Goal: Task Accomplishment & Management: Complete application form

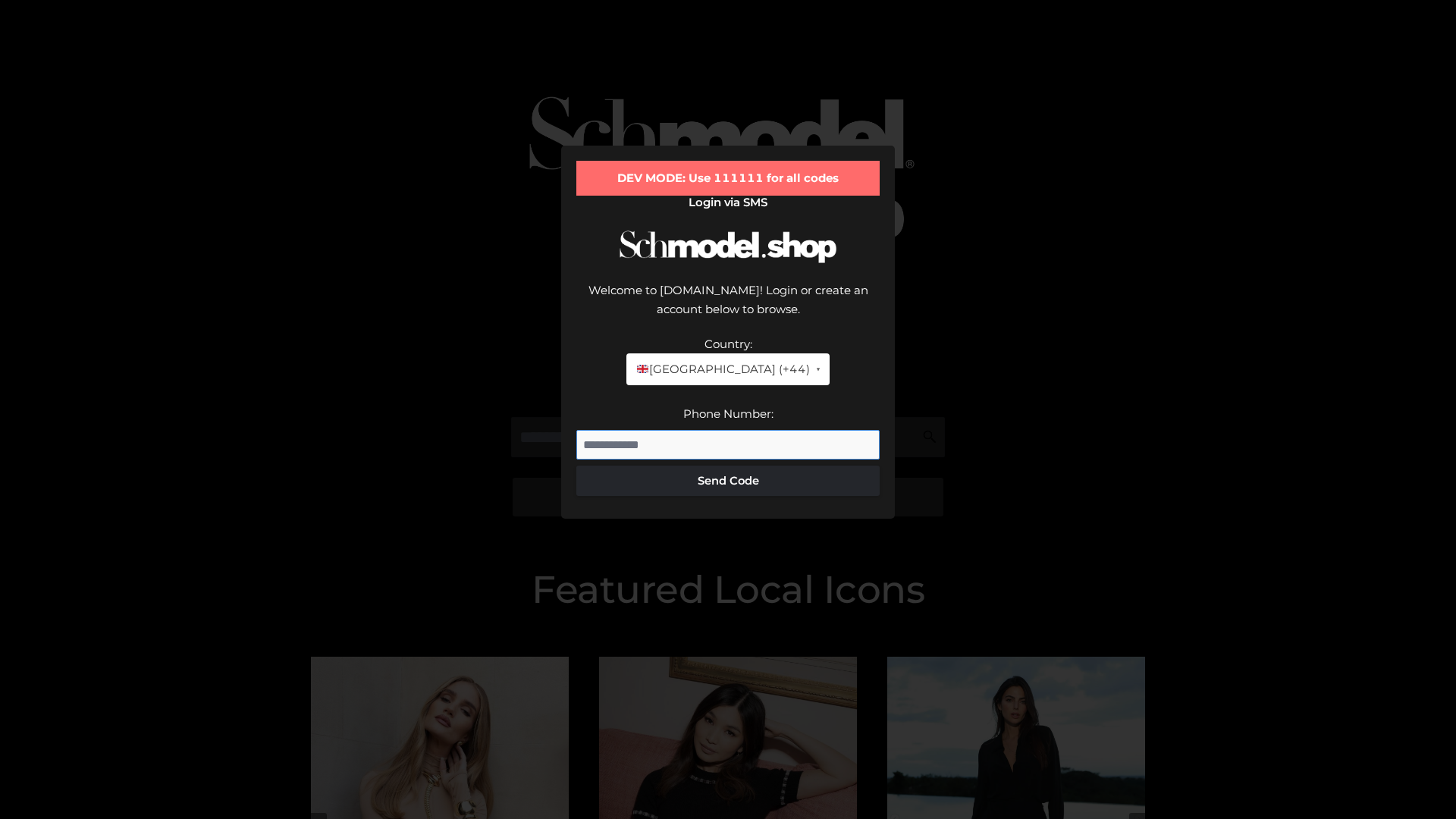
click at [728, 430] on input "Phone Number:" at bounding box center [728, 446] width 303 height 31
type input "**********"
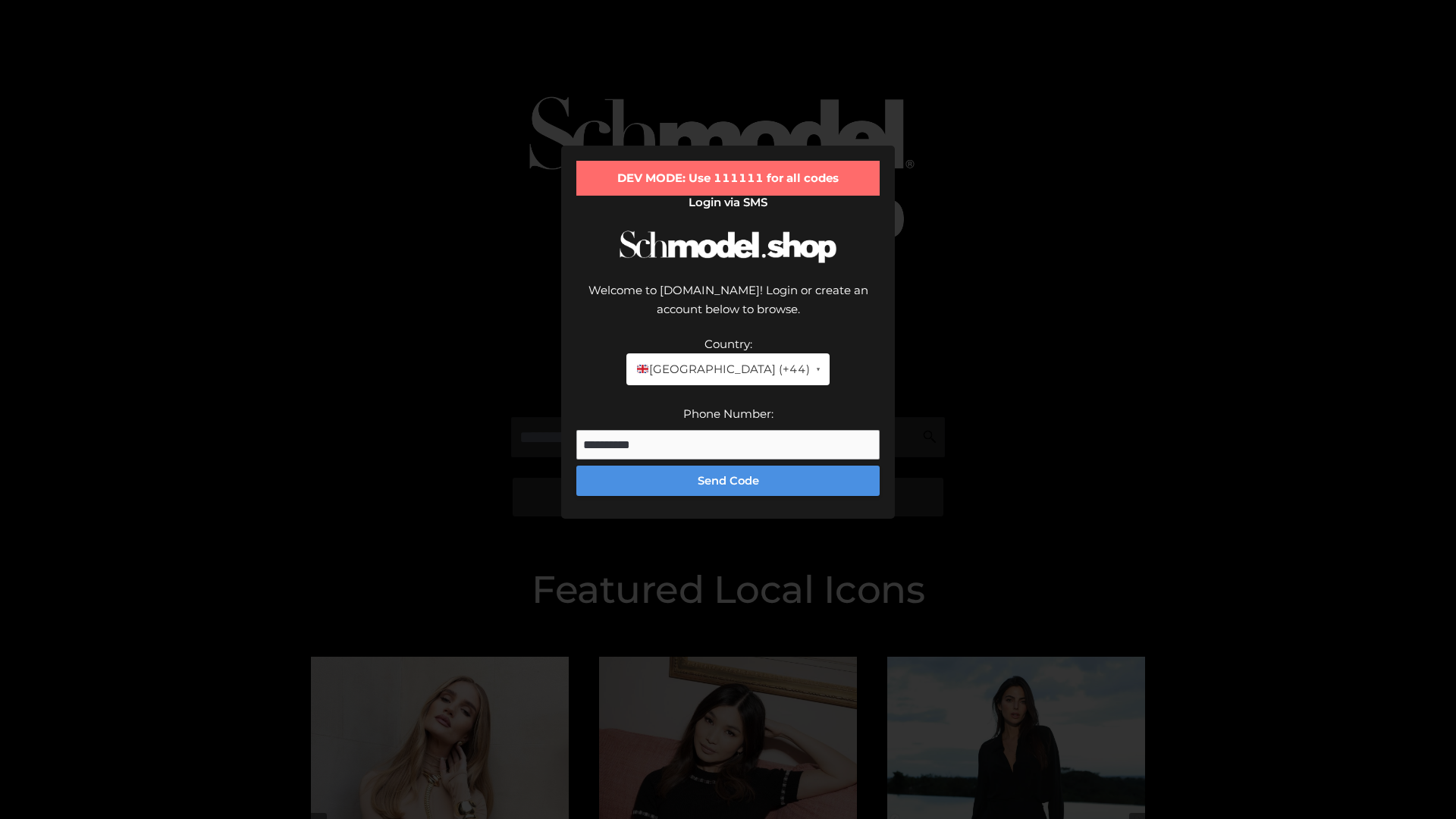
click at [728, 465] on button "Send Code" at bounding box center [728, 481] width 303 height 31
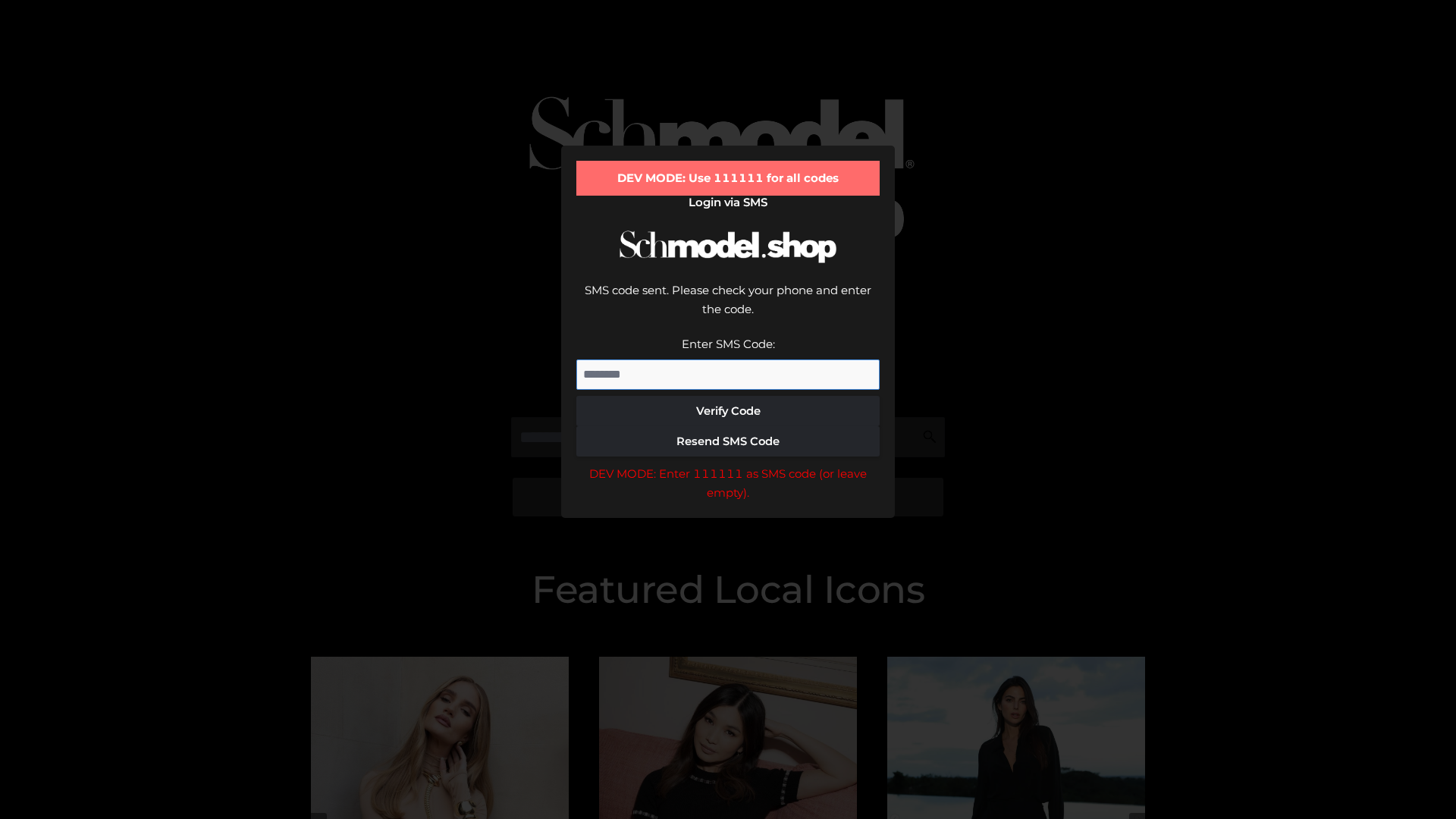
click at [728, 360] on input "Enter SMS Code:" at bounding box center [728, 375] width 303 height 31
type input "******"
click at [728, 396] on button "Verify Code" at bounding box center [728, 412] width 303 height 31
click at [728, 465] on div "DEV MODE: Enter 111111 as SMS code (or leave empty)." at bounding box center [728, 483] width 303 height 38
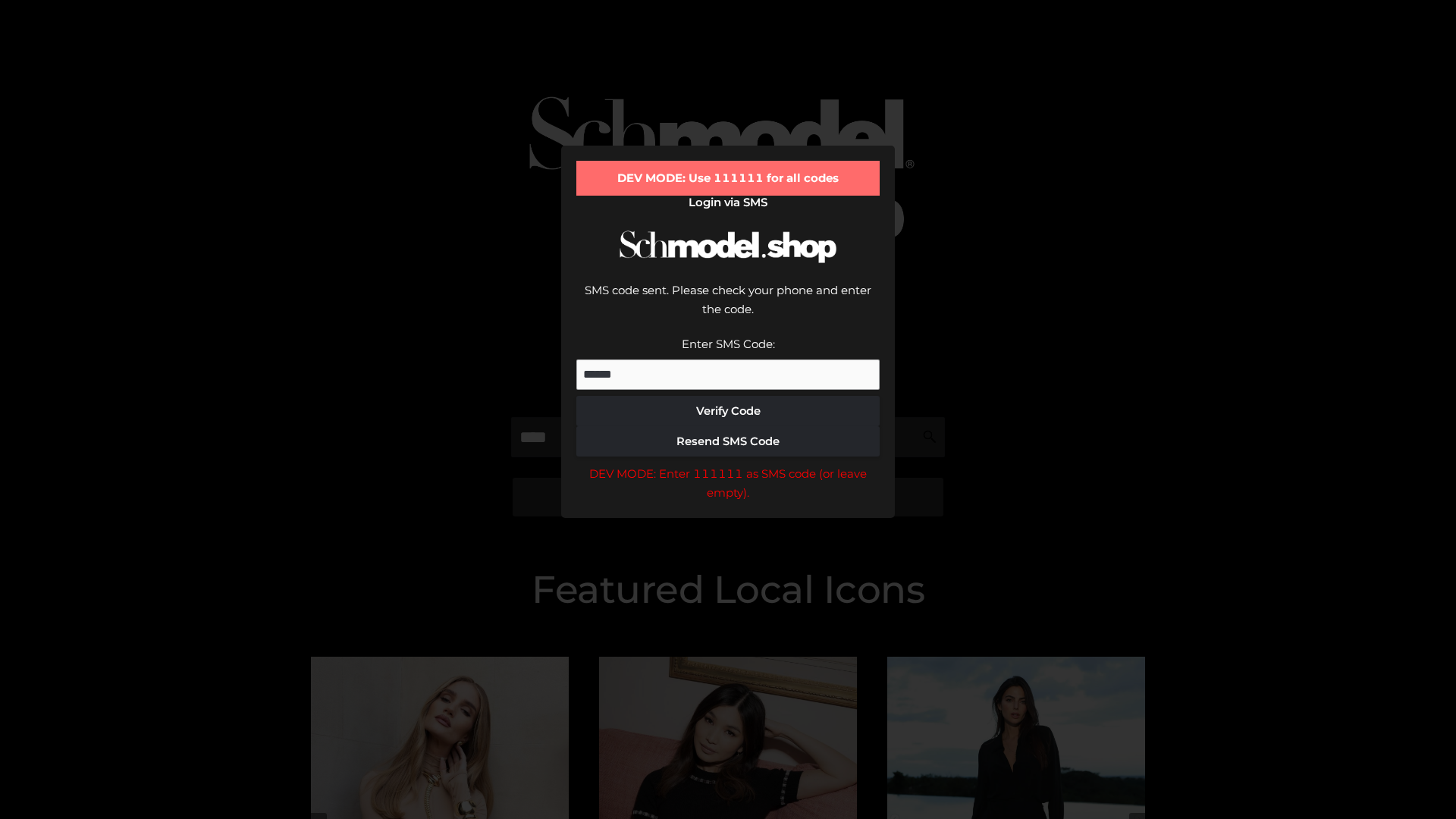
click at [728, 465] on div "DEV MODE: Enter 111111 as SMS code (or leave empty)." at bounding box center [728, 483] width 303 height 38
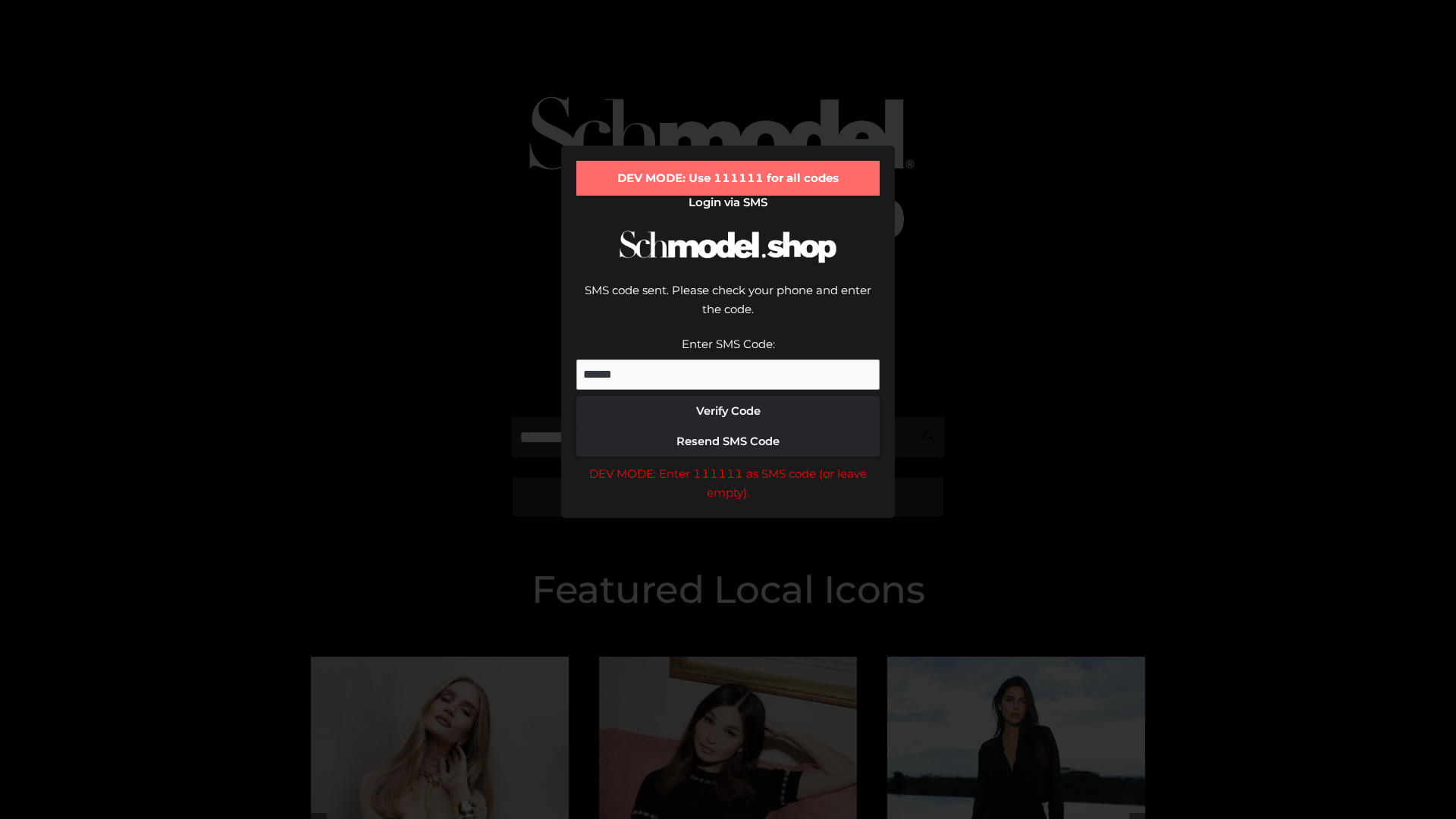
click at [728, 465] on div "DEV MODE: Enter 111111 as SMS code (or leave empty)." at bounding box center [728, 483] width 303 height 38
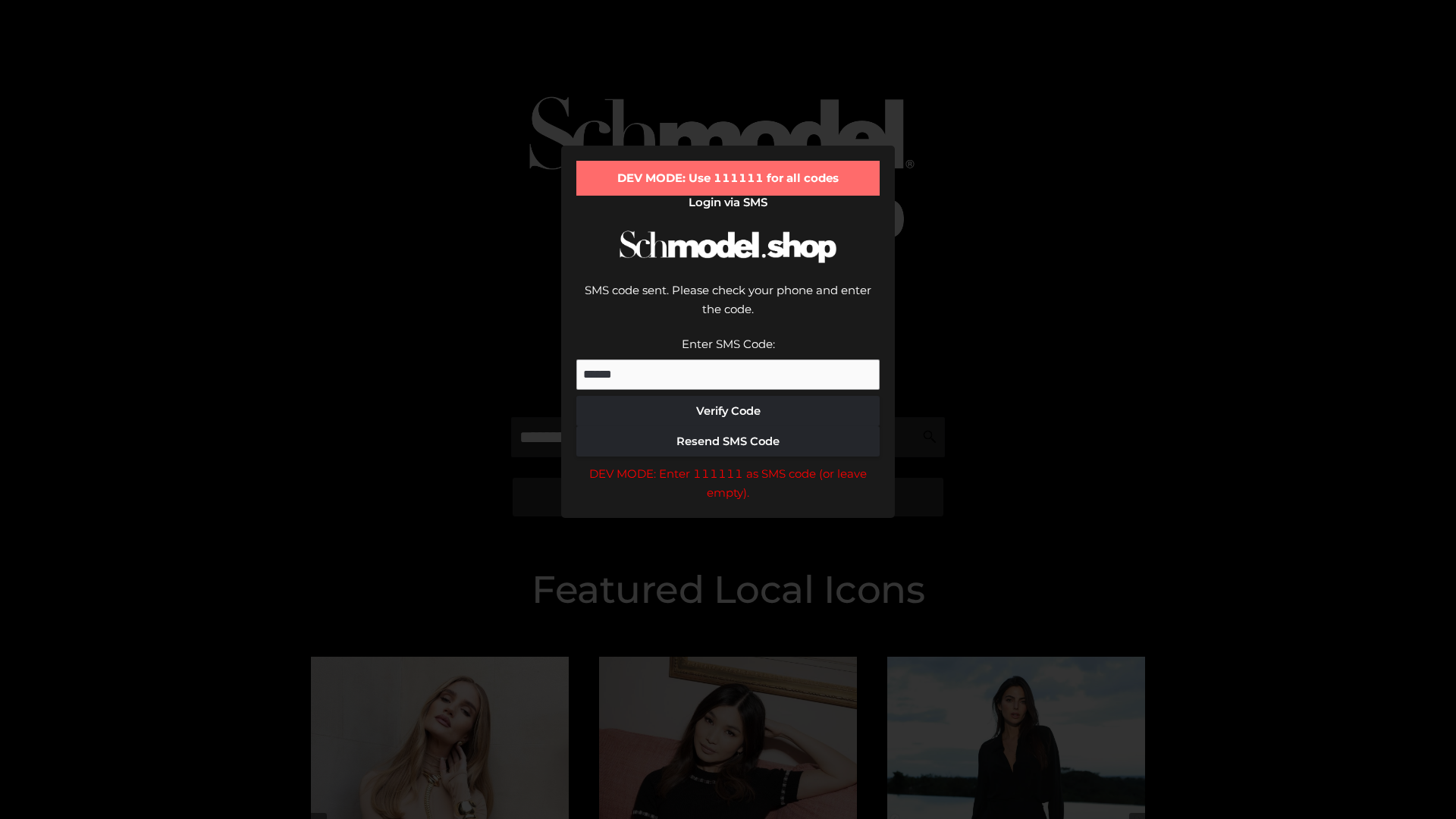
click at [728, 465] on div "DEV MODE: Enter 111111 as SMS code (or leave empty)." at bounding box center [728, 483] width 303 height 38
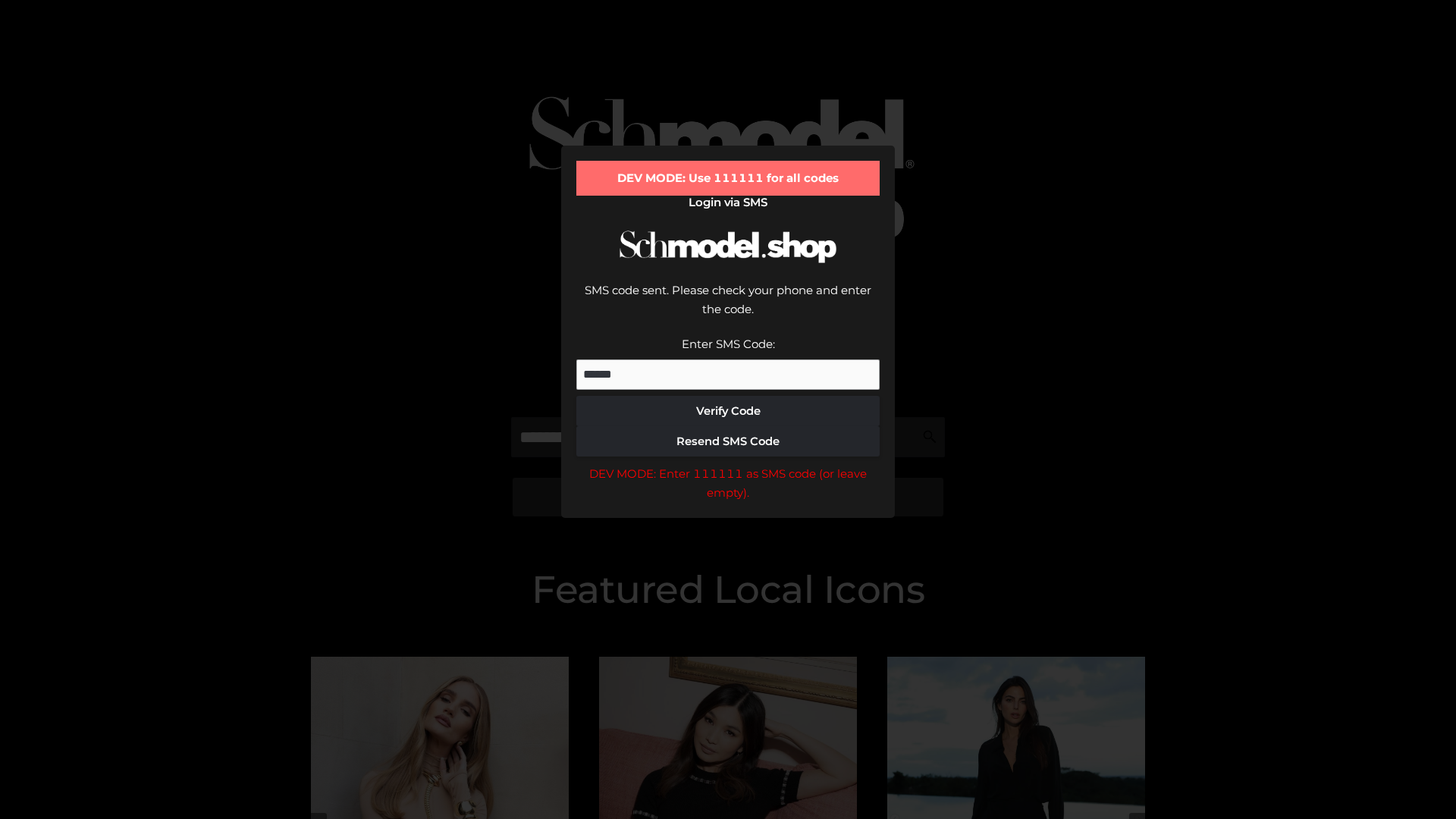
click at [728, 465] on div "DEV MODE: Enter 111111 as SMS code (or leave empty)." at bounding box center [728, 483] width 303 height 38
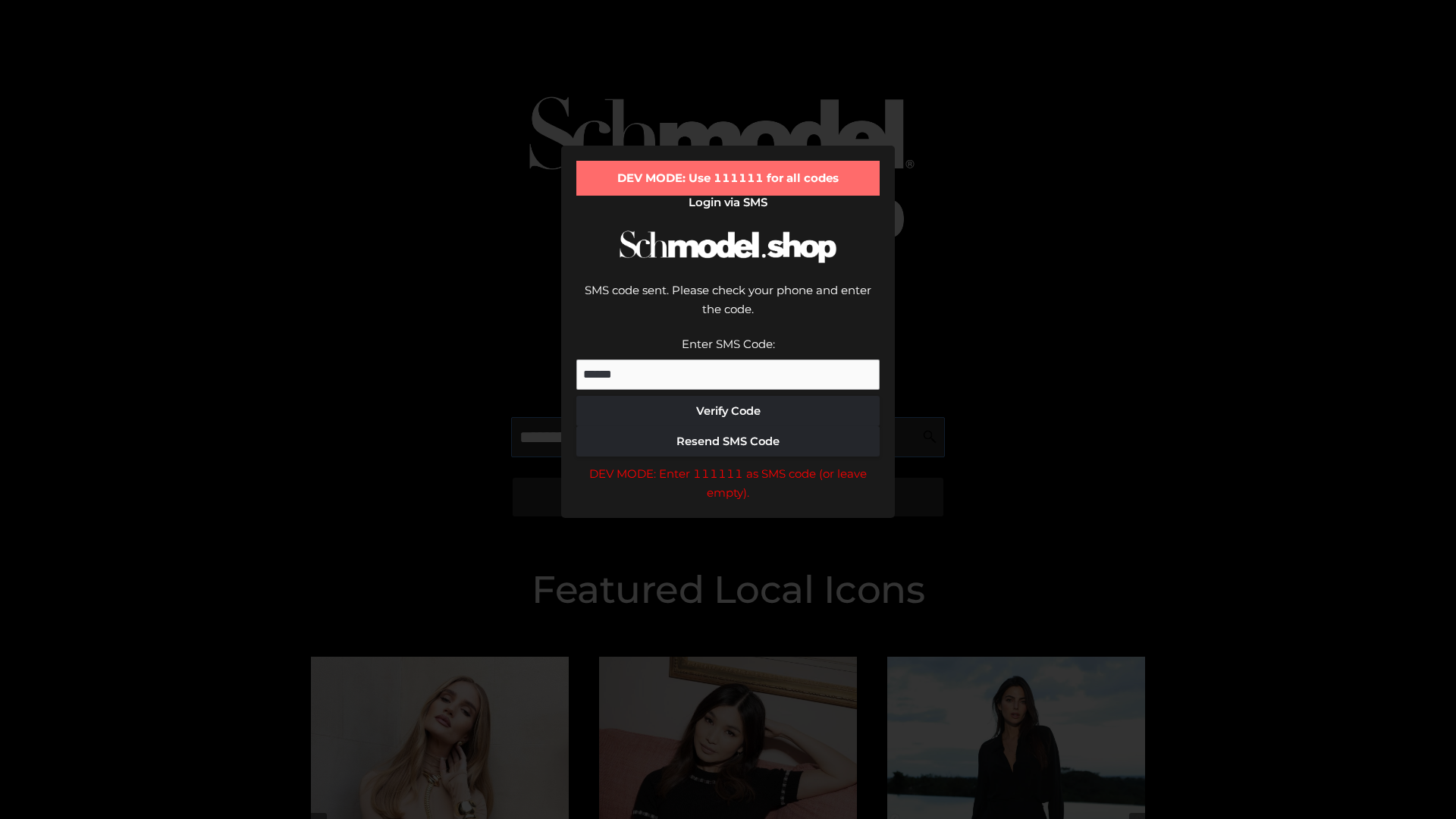
scroll to position [0, 1]
click at [728, 465] on div "DEV MODE: Enter 111111 as SMS code (or leave empty)." at bounding box center [728, 483] width 303 height 38
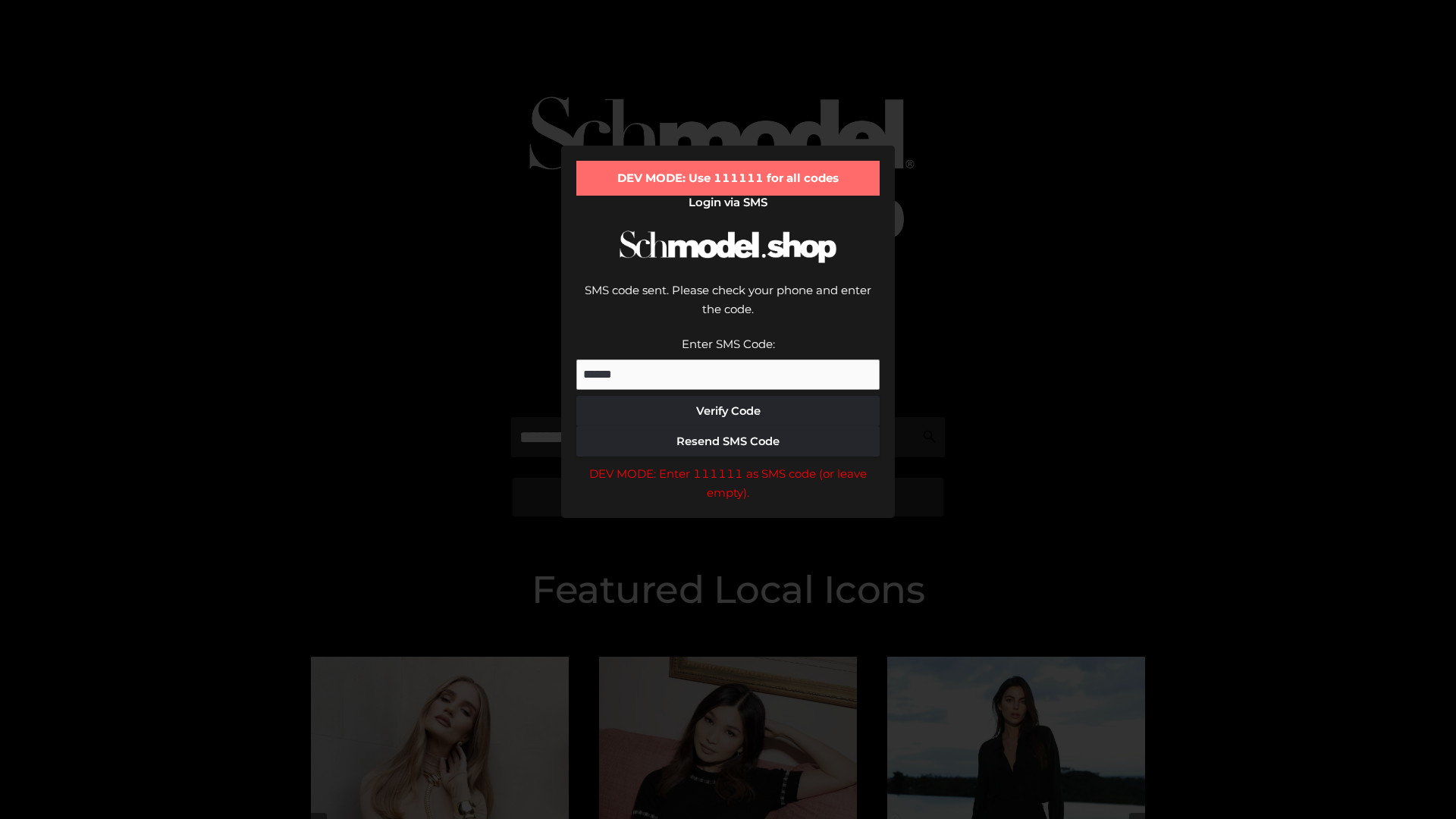
click at [728, 465] on div "DEV MODE: Enter 111111 as SMS code (or leave empty)." at bounding box center [728, 483] width 303 height 38
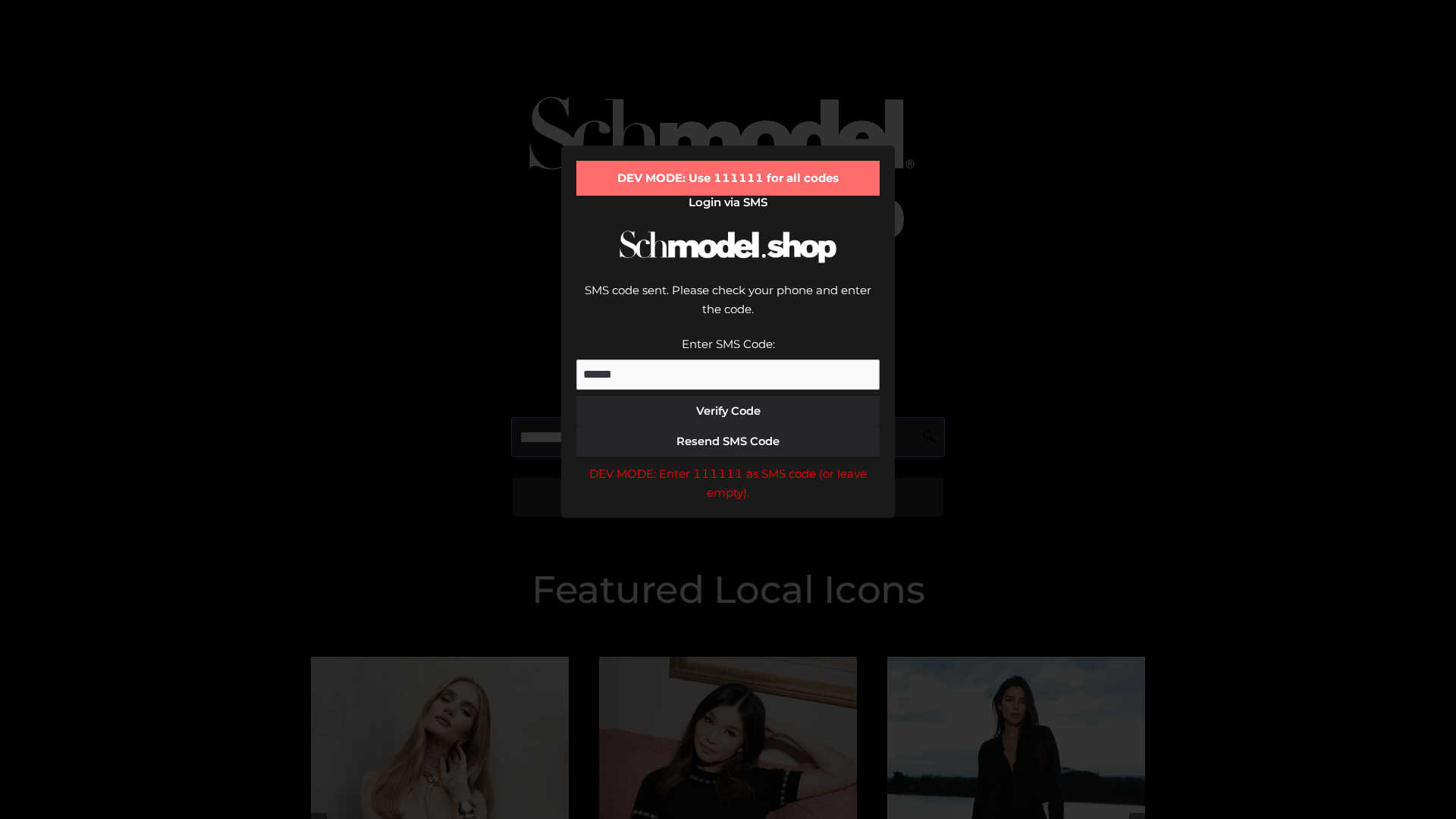
scroll to position [0, 92]
click at [728, 465] on div "DEV MODE: Enter 111111 as SMS code (or leave empty)." at bounding box center [728, 483] width 303 height 38
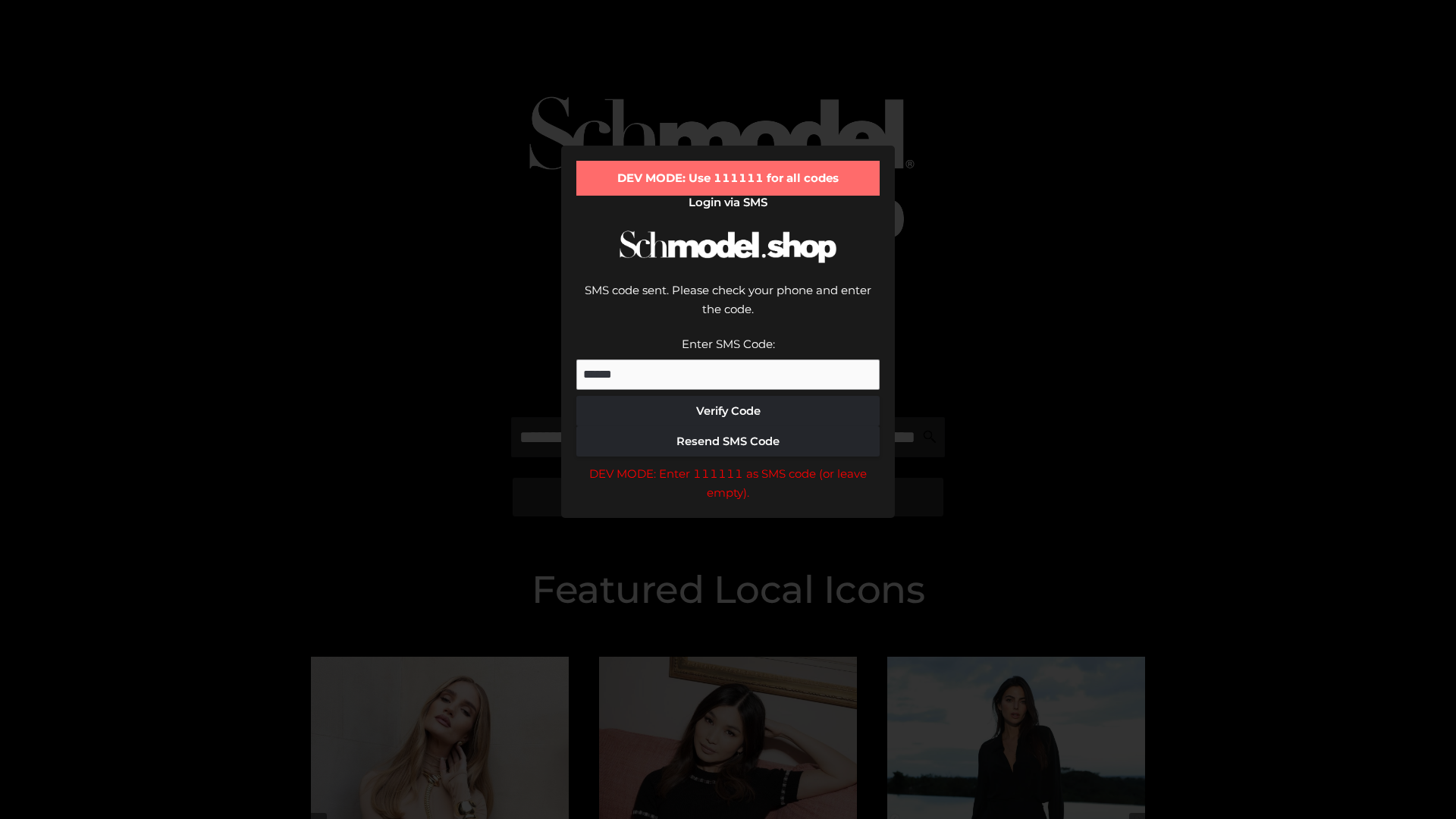
click at [728, 465] on div "DEV MODE: Enter 111111 as SMS code (or leave empty)." at bounding box center [728, 483] width 303 height 38
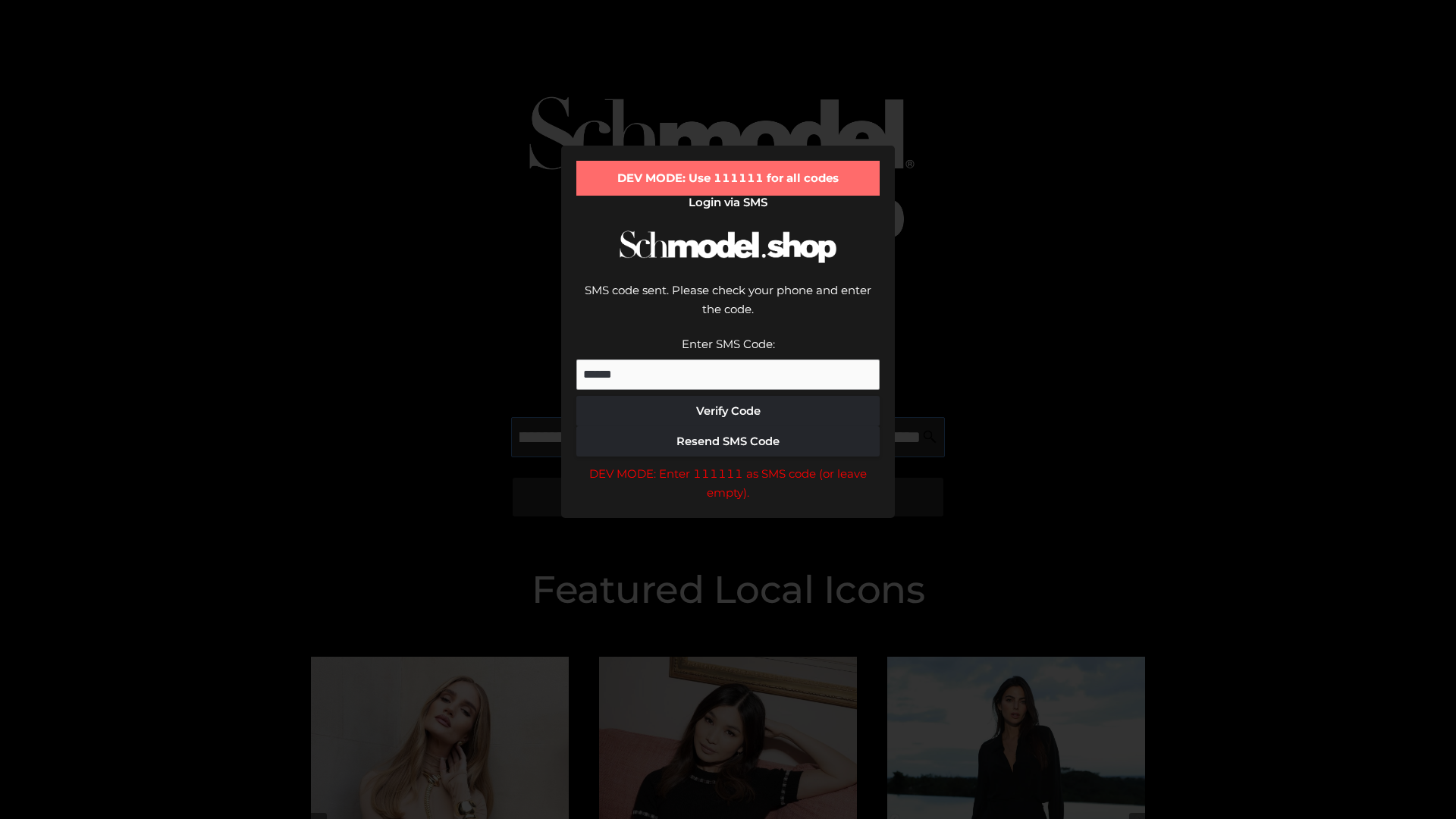
scroll to position [0, 188]
click at [728, 465] on div "DEV MODE: Enter 111111 as SMS code (or leave empty)." at bounding box center [728, 483] width 303 height 38
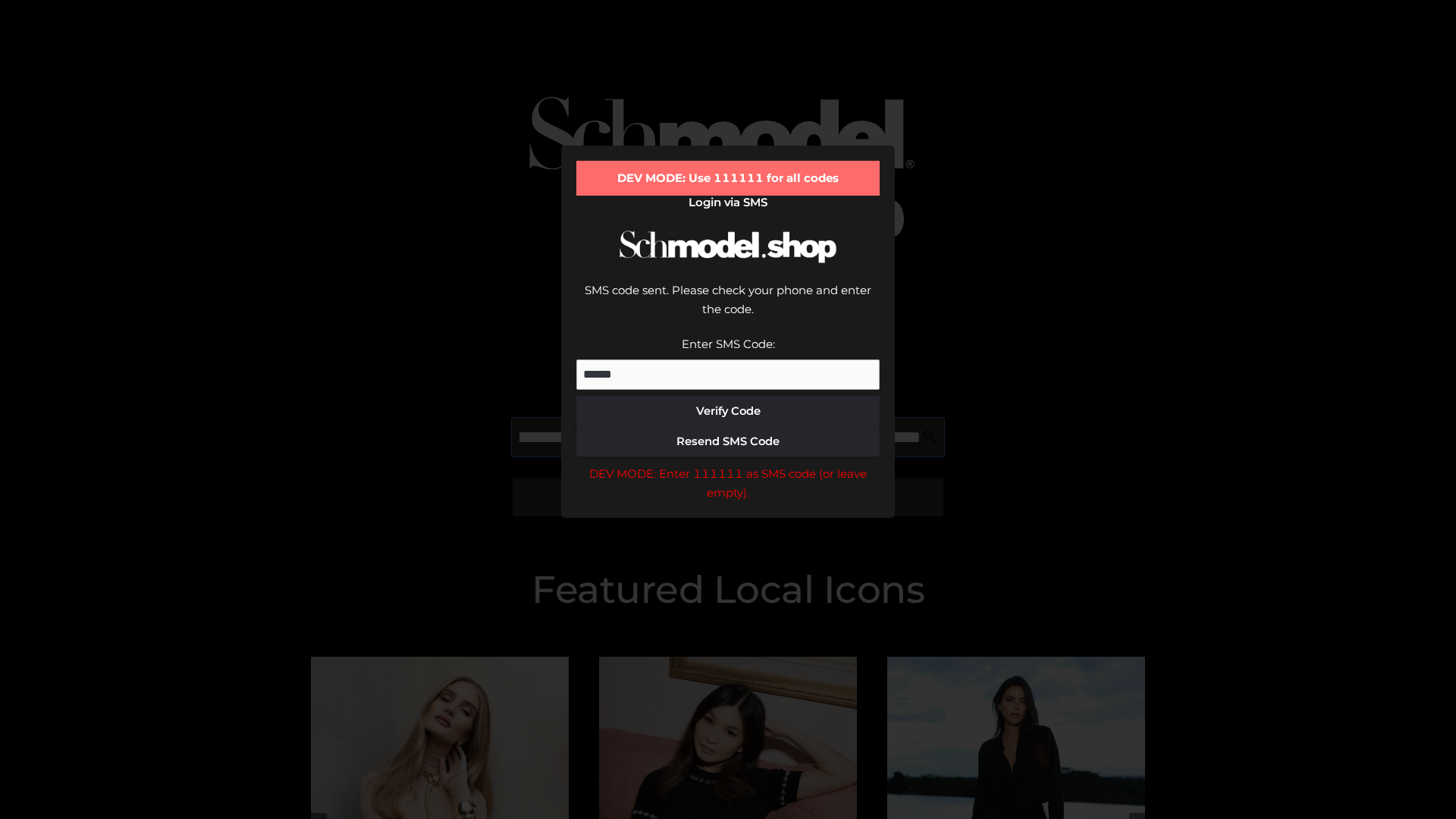
type input "**********"
